Goal: Transaction & Acquisition: Purchase product/service

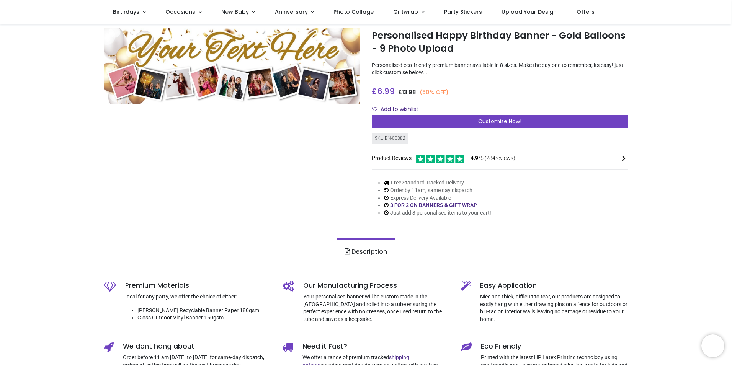
scroll to position [38, 0]
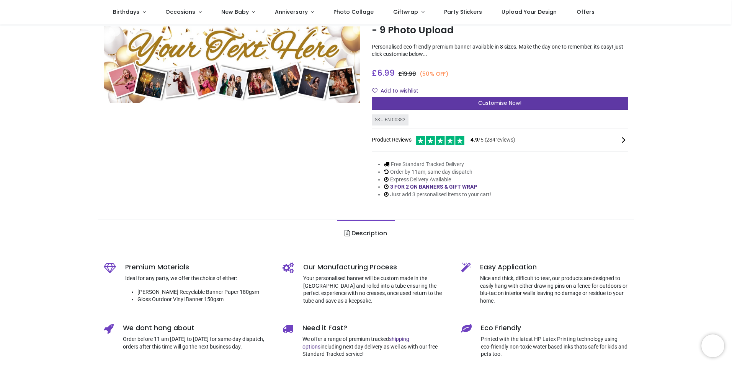
click at [465, 102] on div "Customise Now!" at bounding box center [500, 103] width 257 height 13
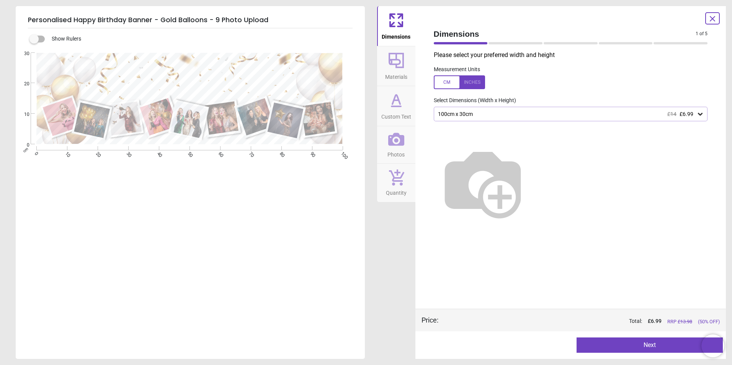
click at [532, 148] on img at bounding box center [483, 183] width 98 height 98
click at [701, 114] on icon at bounding box center [700, 114] width 8 height 8
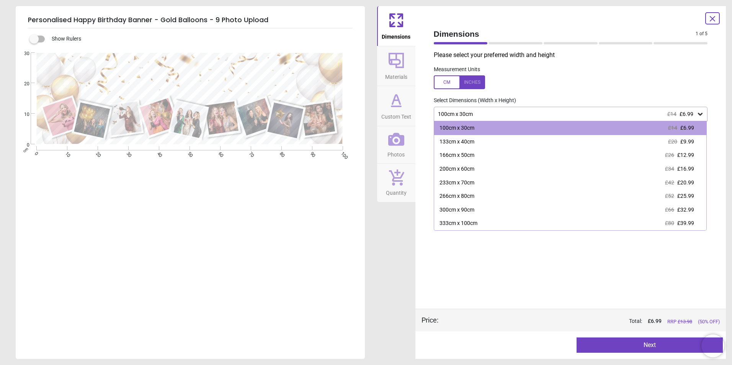
click at [650, 84] on label at bounding box center [571, 82] width 274 height 14
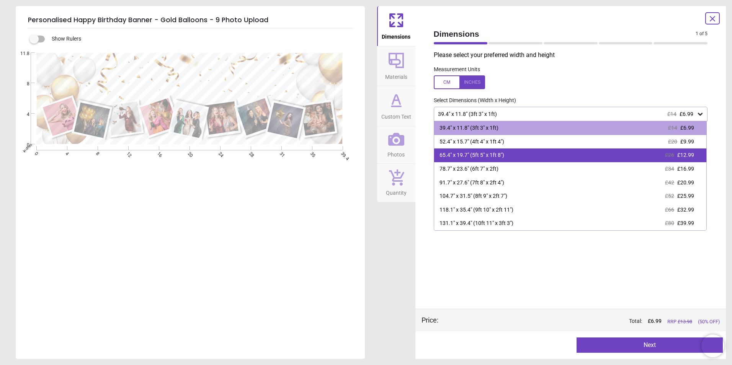
click at [683, 156] on span "£12.99" at bounding box center [685, 155] width 17 height 6
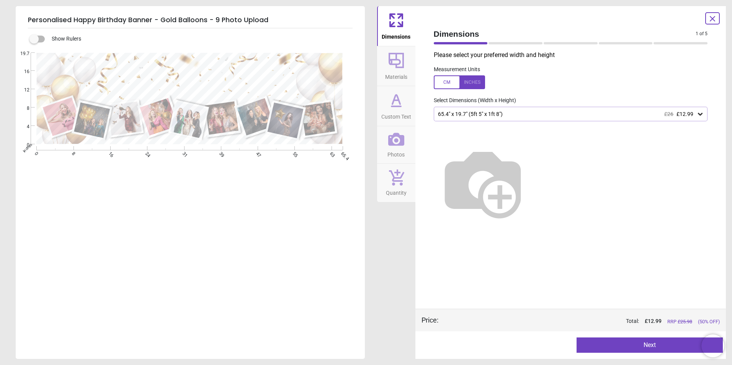
click at [444, 80] on div at bounding box center [459, 82] width 51 height 14
click at [710, 19] on icon at bounding box center [712, 18] width 9 height 9
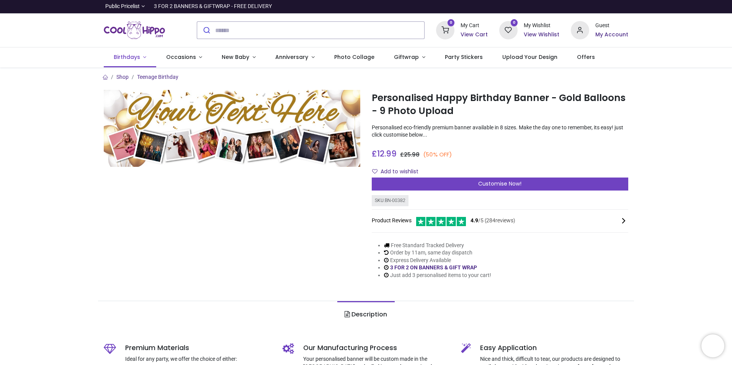
click at [137, 56] on span "Birthdays" at bounding box center [127, 57] width 26 height 8
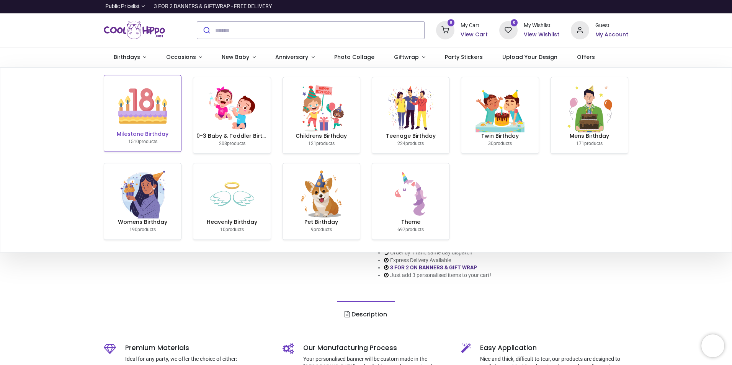
click at [131, 117] on img at bounding box center [142, 106] width 49 height 49
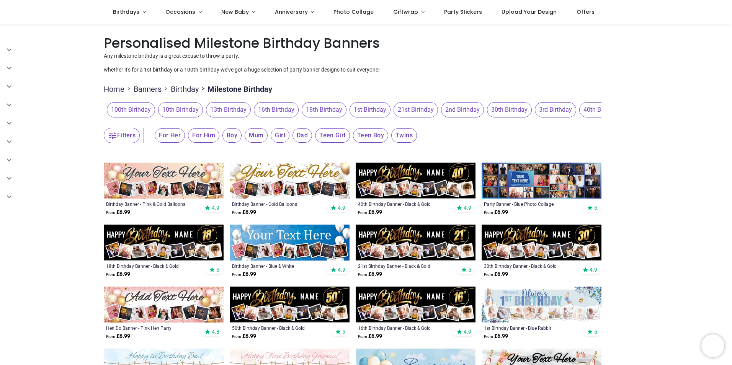
scroll to position [115, 0]
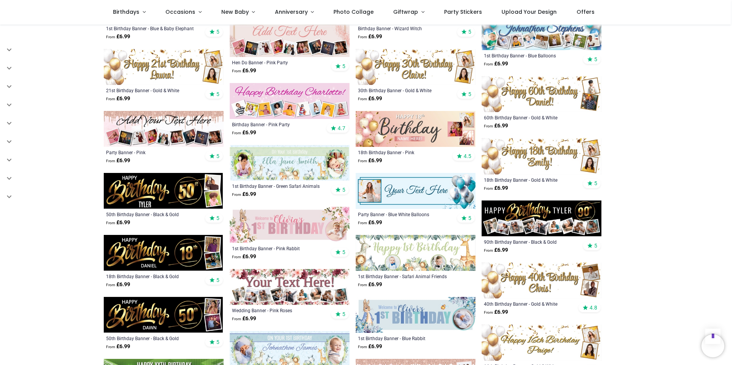
scroll to position [689, 0]
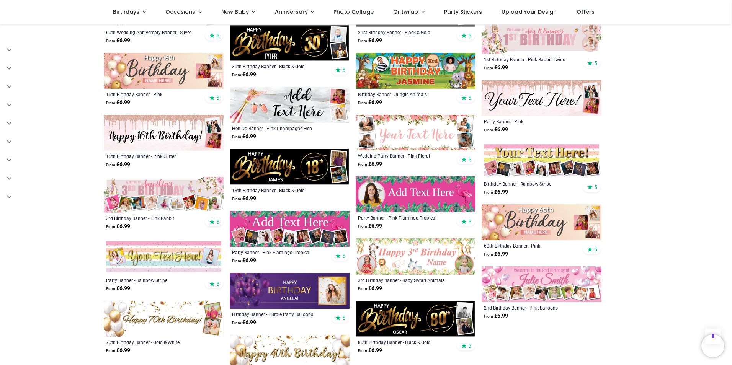
scroll to position [1225, 0]
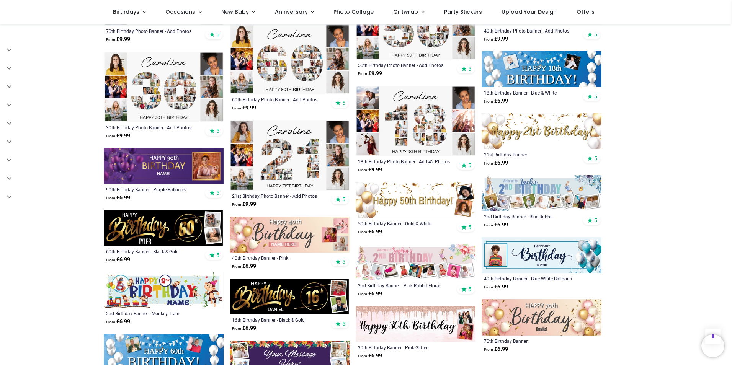
scroll to position [1800, 0]
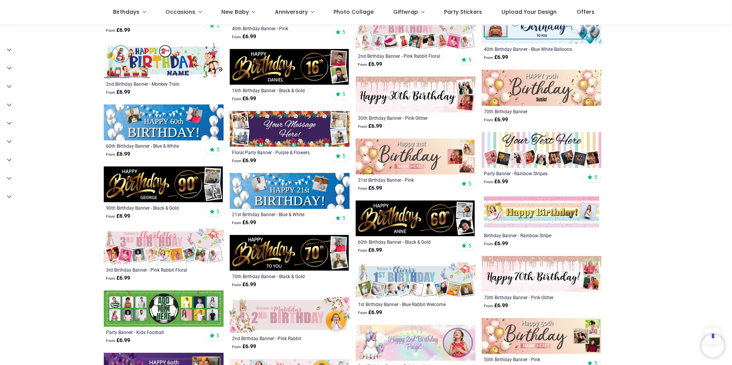
scroll to position [1532, 0]
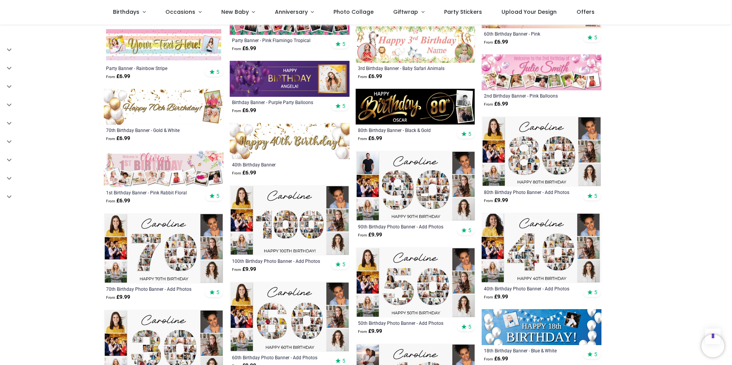
scroll to position [1417, 0]
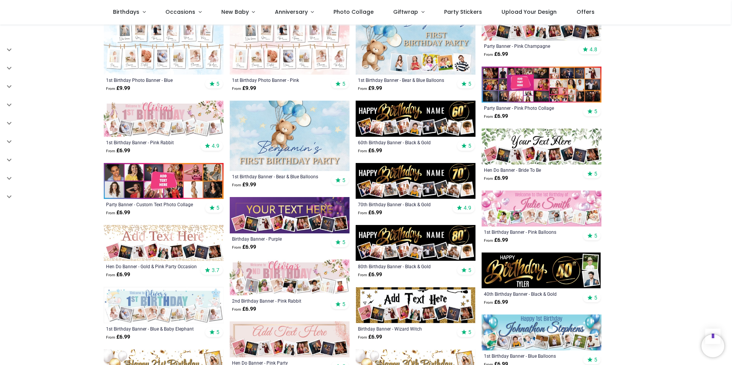
scroll to position [77, 0]
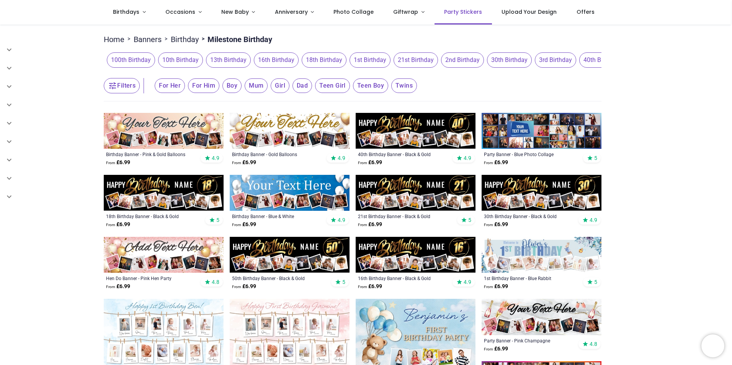
scroll to position [38, 0]
